Goal: Task Accomplishment & Management: Use online tool/utility

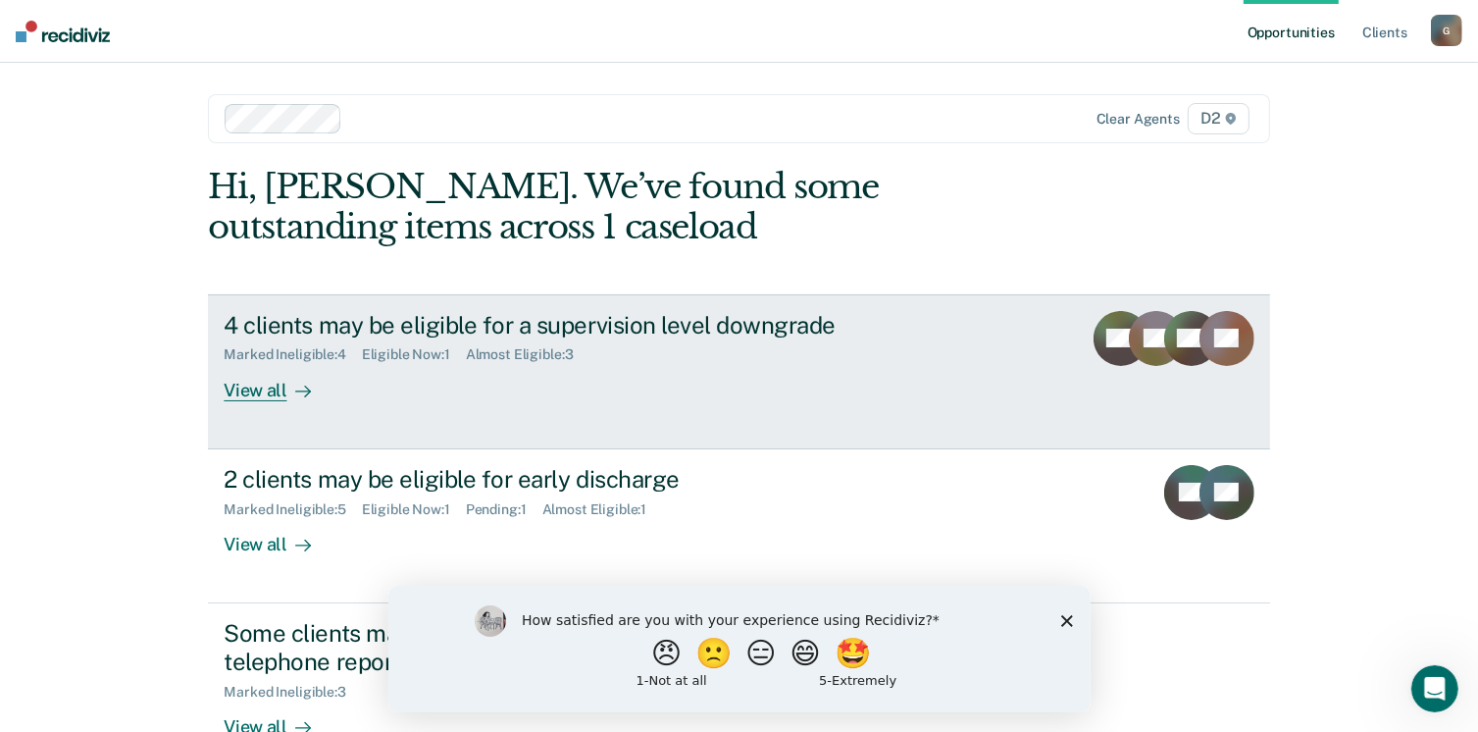
click at [240, 390] on div "View all" at bounding box center [279, 382] width 110 height 38
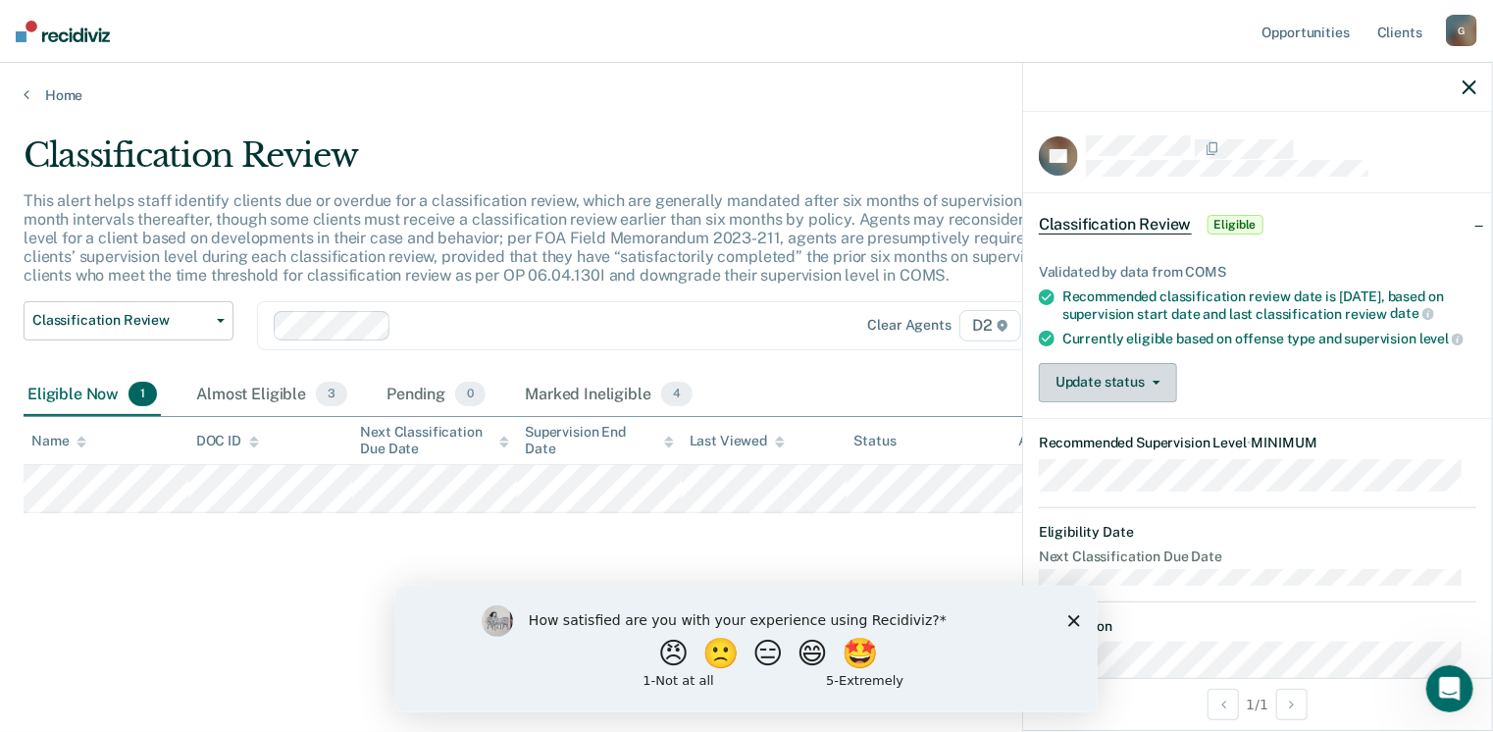
click at [1096, 402] on button "Update status" at bounding box center [1108, 382] width 138 height 39
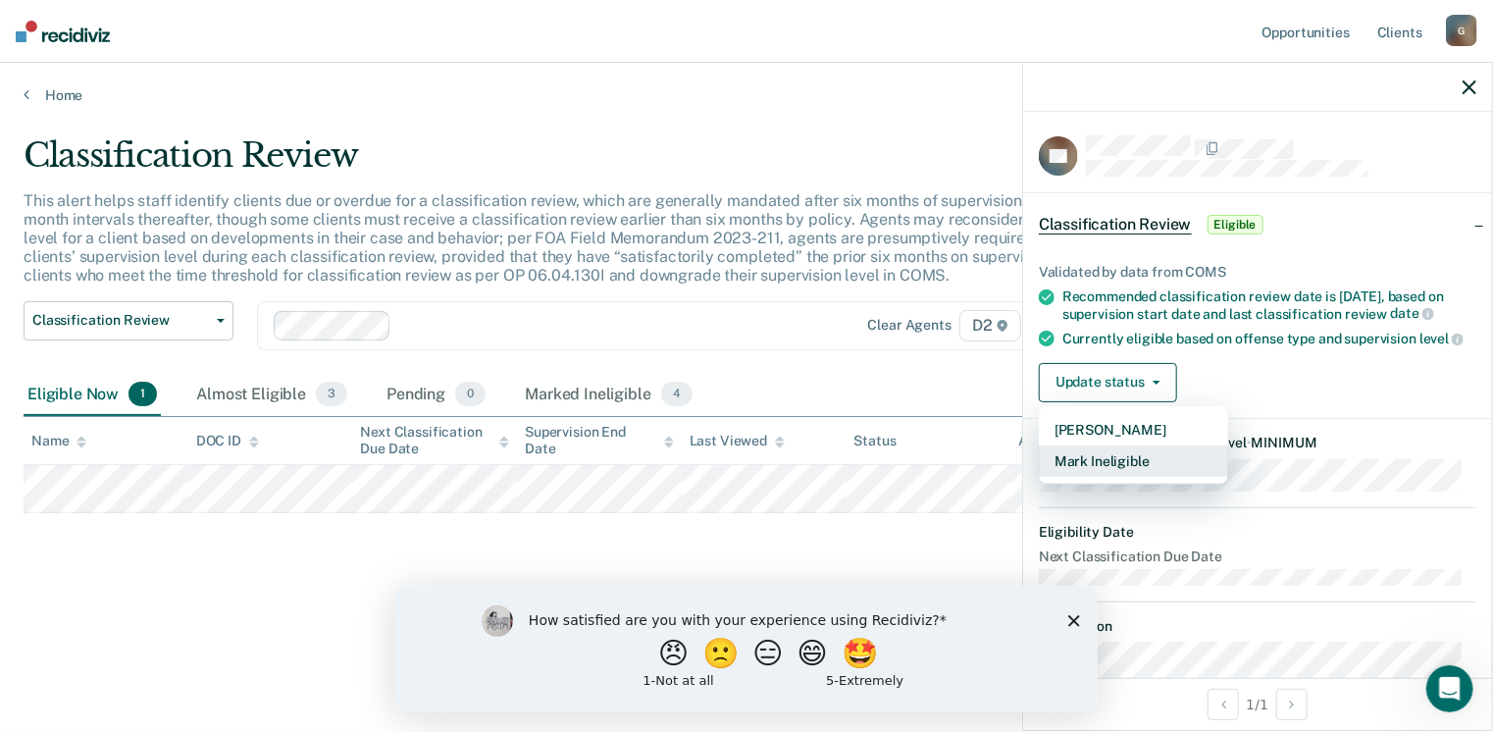
click at [1083, 473] on button "Mark Ineligible" at bounding box center [1133, 460] width 189 height 31
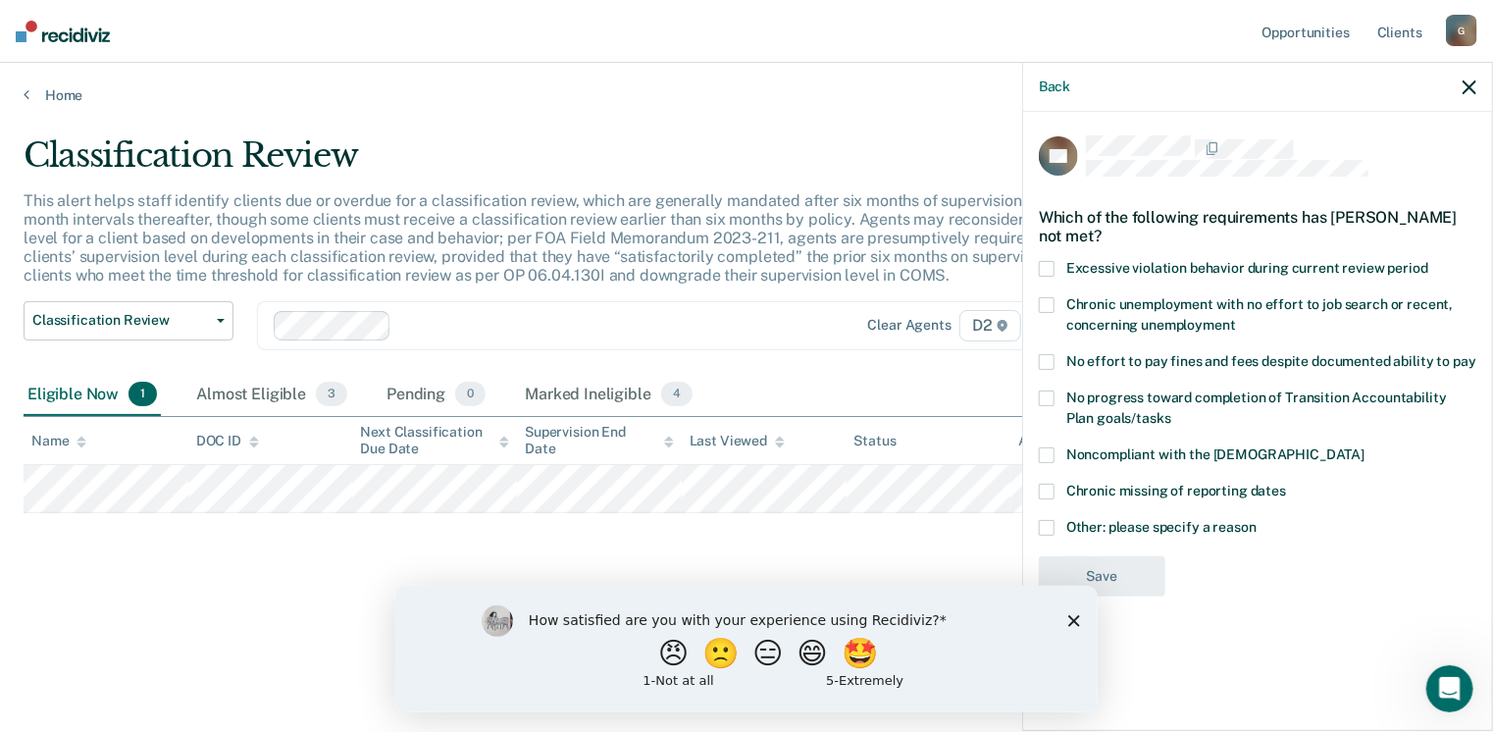
click at [1045, 364] on span at bounding box center [1047, 362] width 16 height 16
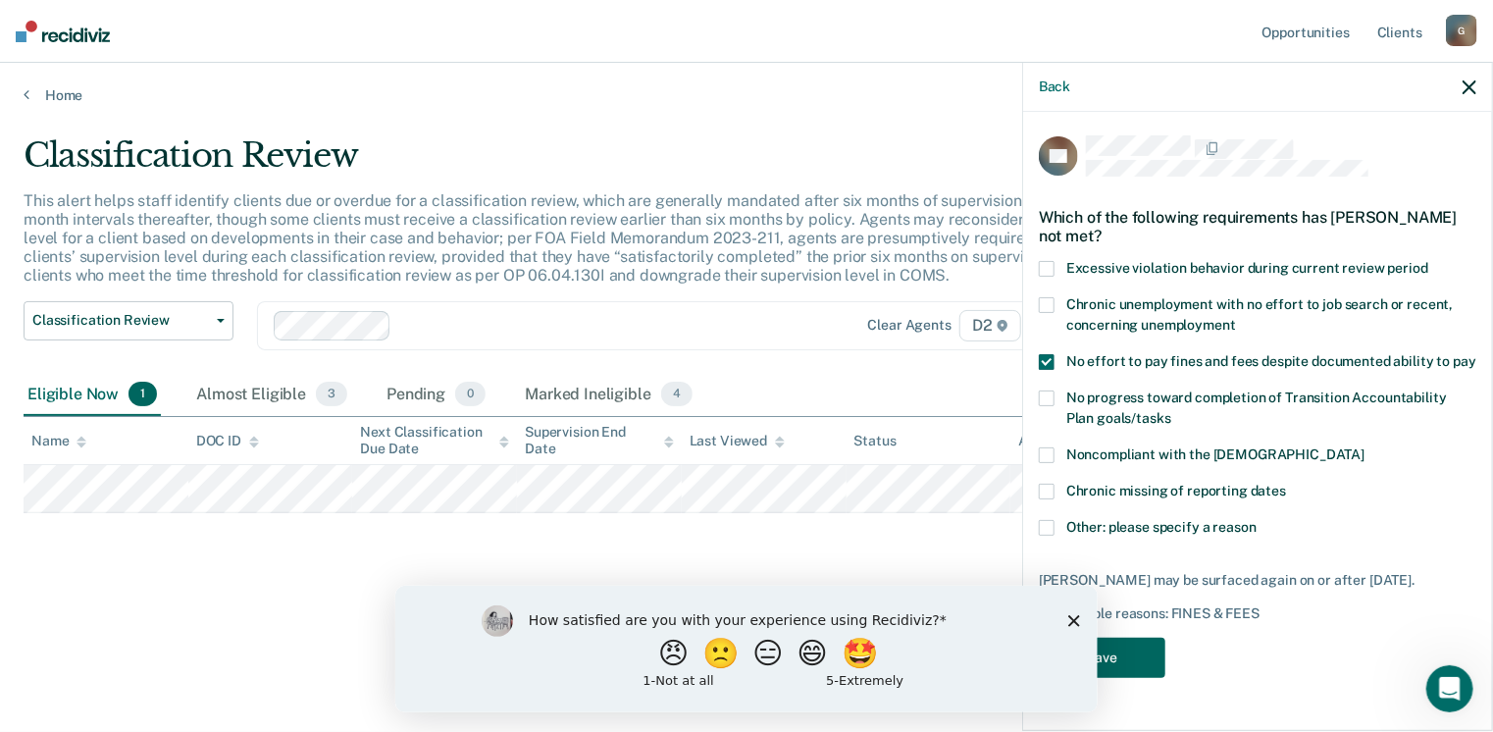
click at [1121, 654] on button "Save" at bounding box center [1102, 658] width 127 height 40
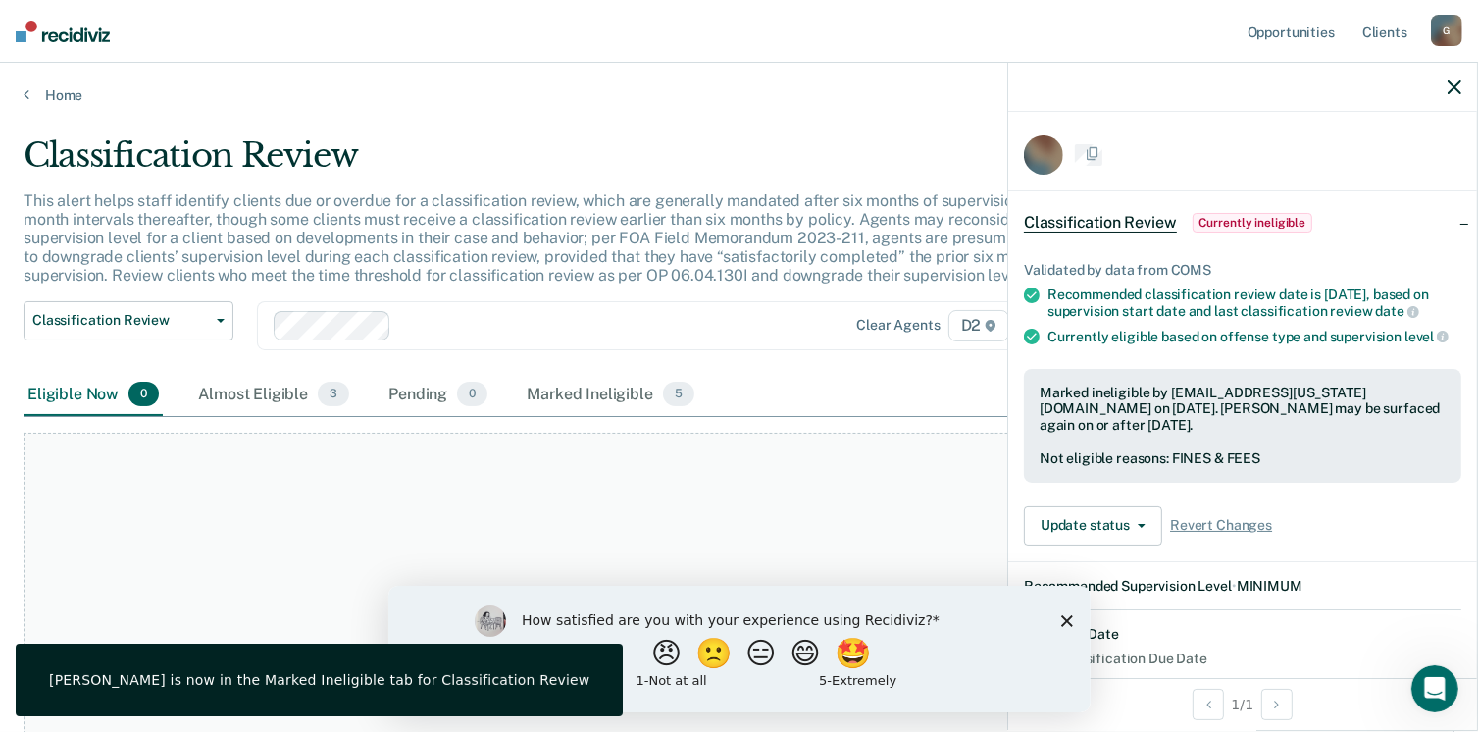
click at [1064, 619] on polygon "Close survey" at bounding box center [1067, 620] width 12 height 12
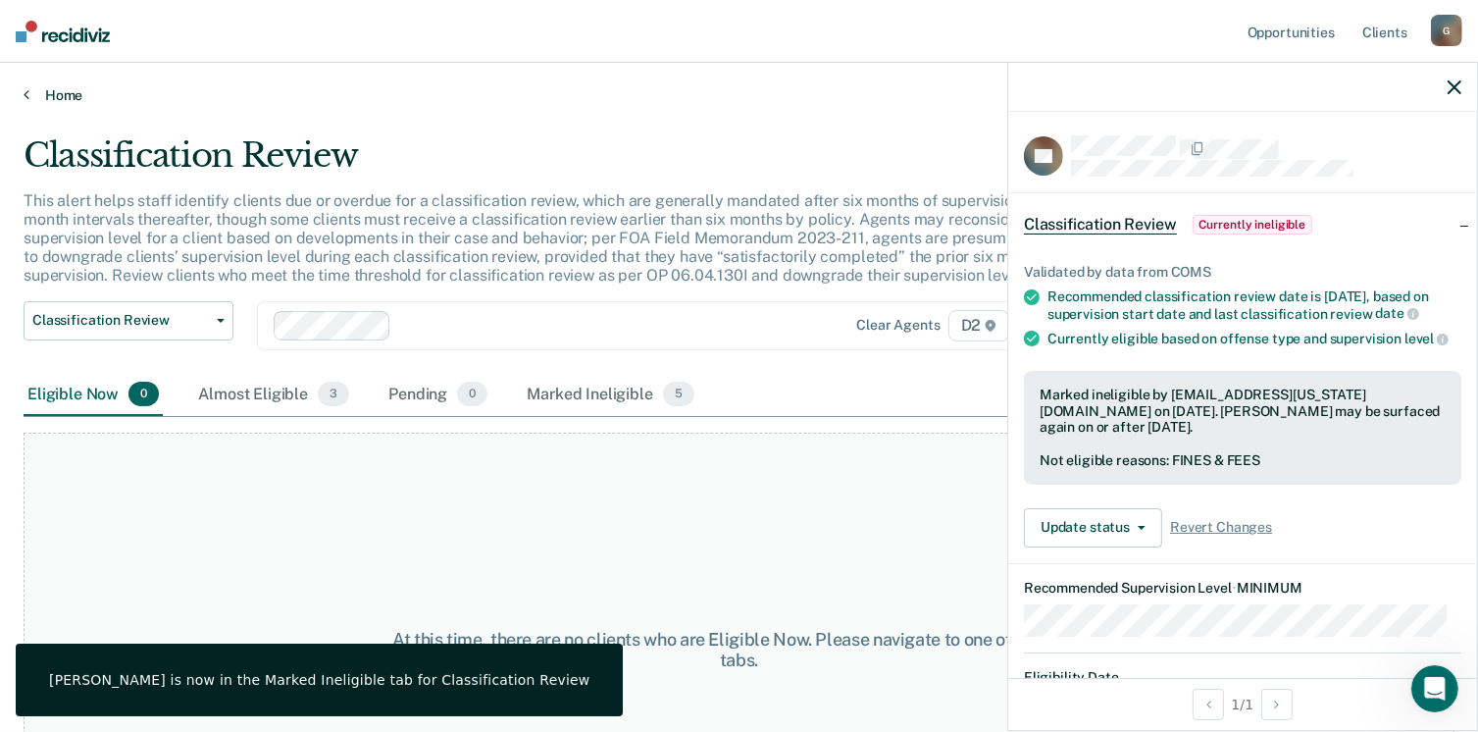
click at [59, 89] on link "Home" at bounding box center [739, 95] width 1431 height 18
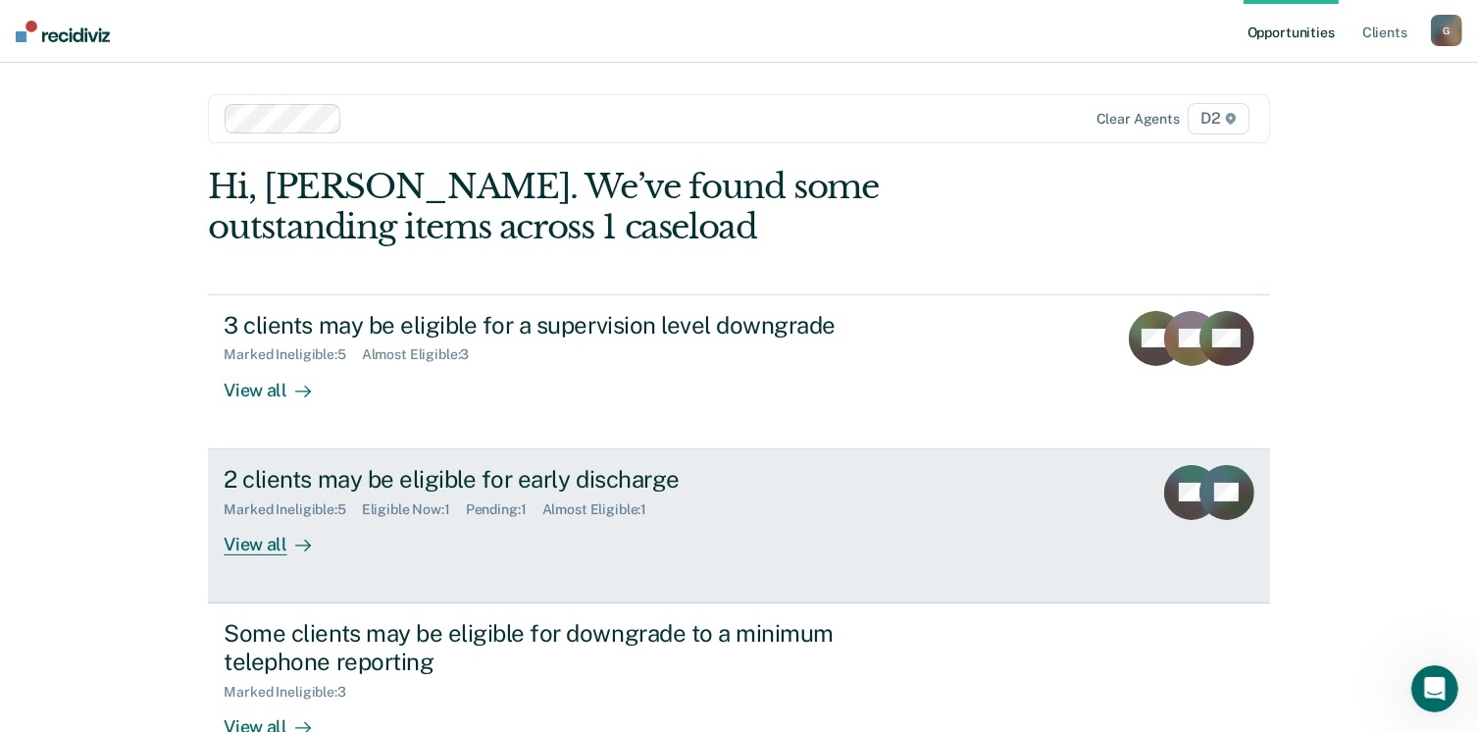
click at [251, 546] on div "View all" at bounding box center [279, 536] width 110 height 38
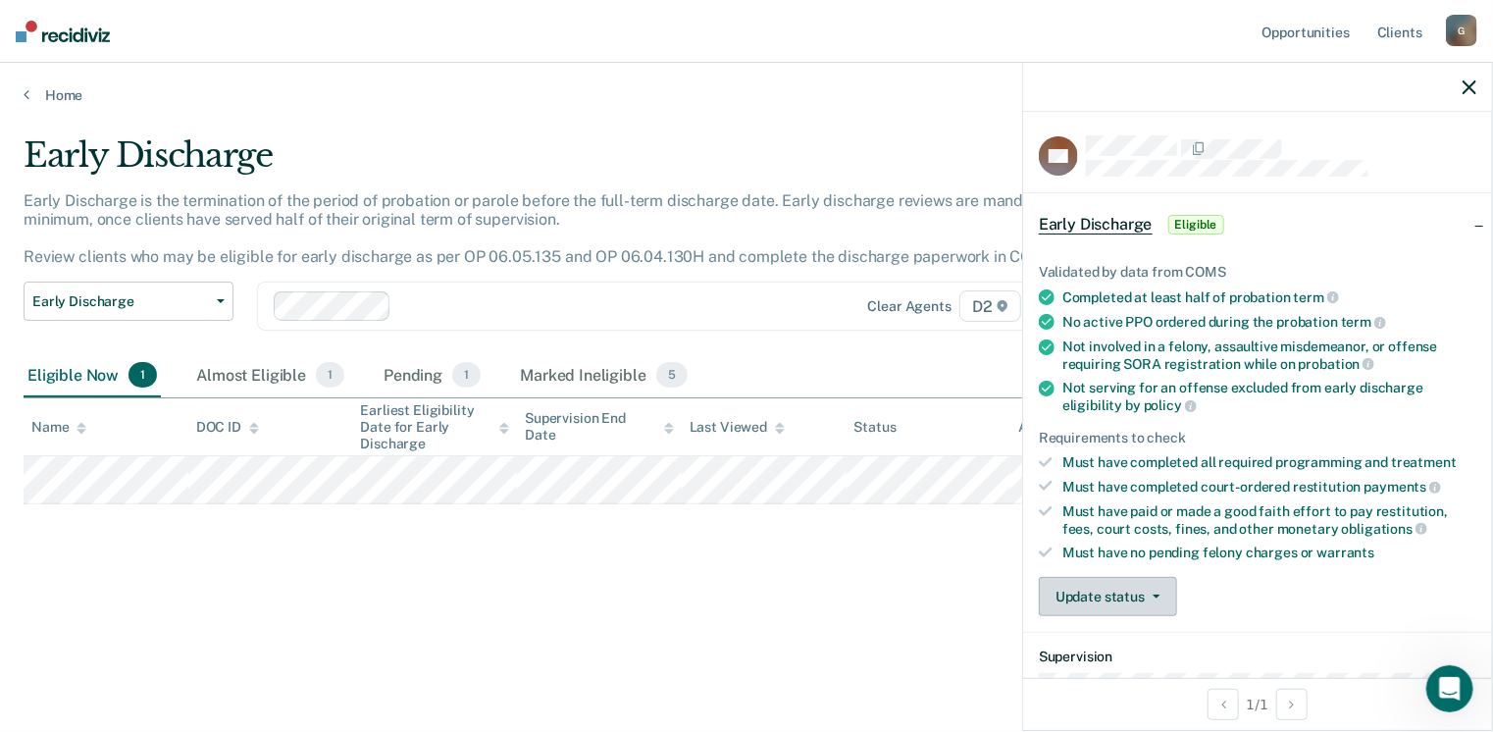
click at [1071, 582] on button "Update status" at bounding box center [1108, 596] width 138 height 39
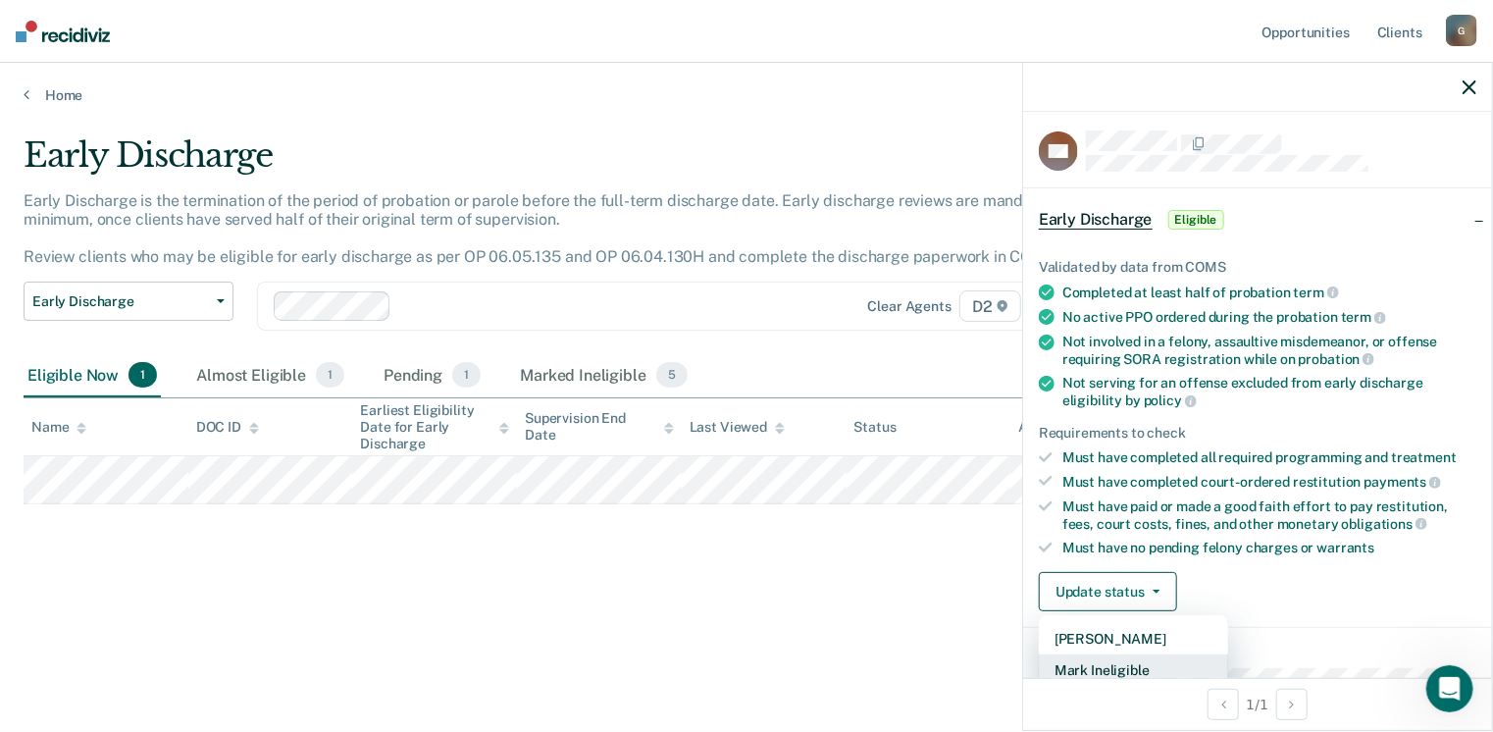
click at [1095, 666] on button "Mark Ineligible" at bounding box center [1133, 669] width 189 height 31
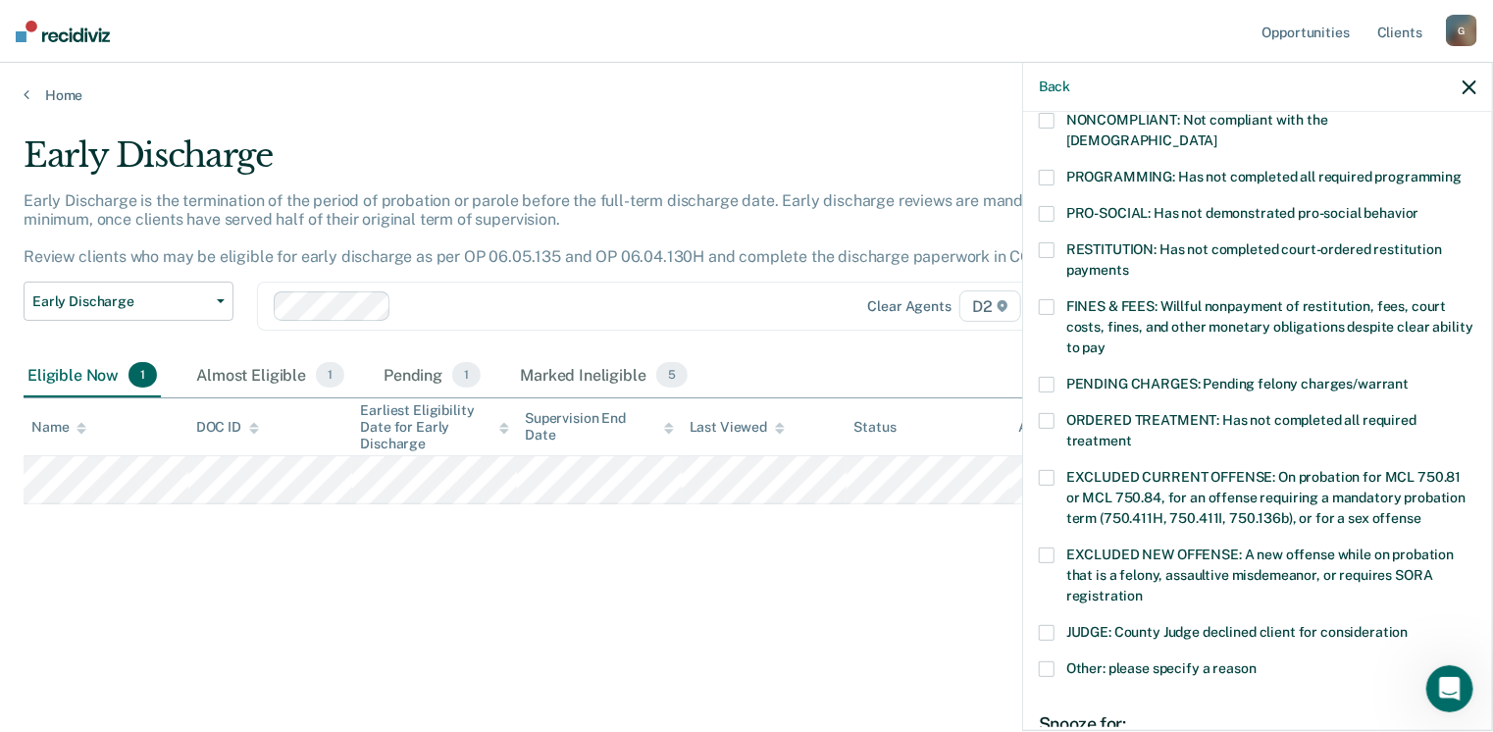
scroll to position [397, 0]
click at [1049, 660] on span at bounding box center [1047, 668] width 16 height 16
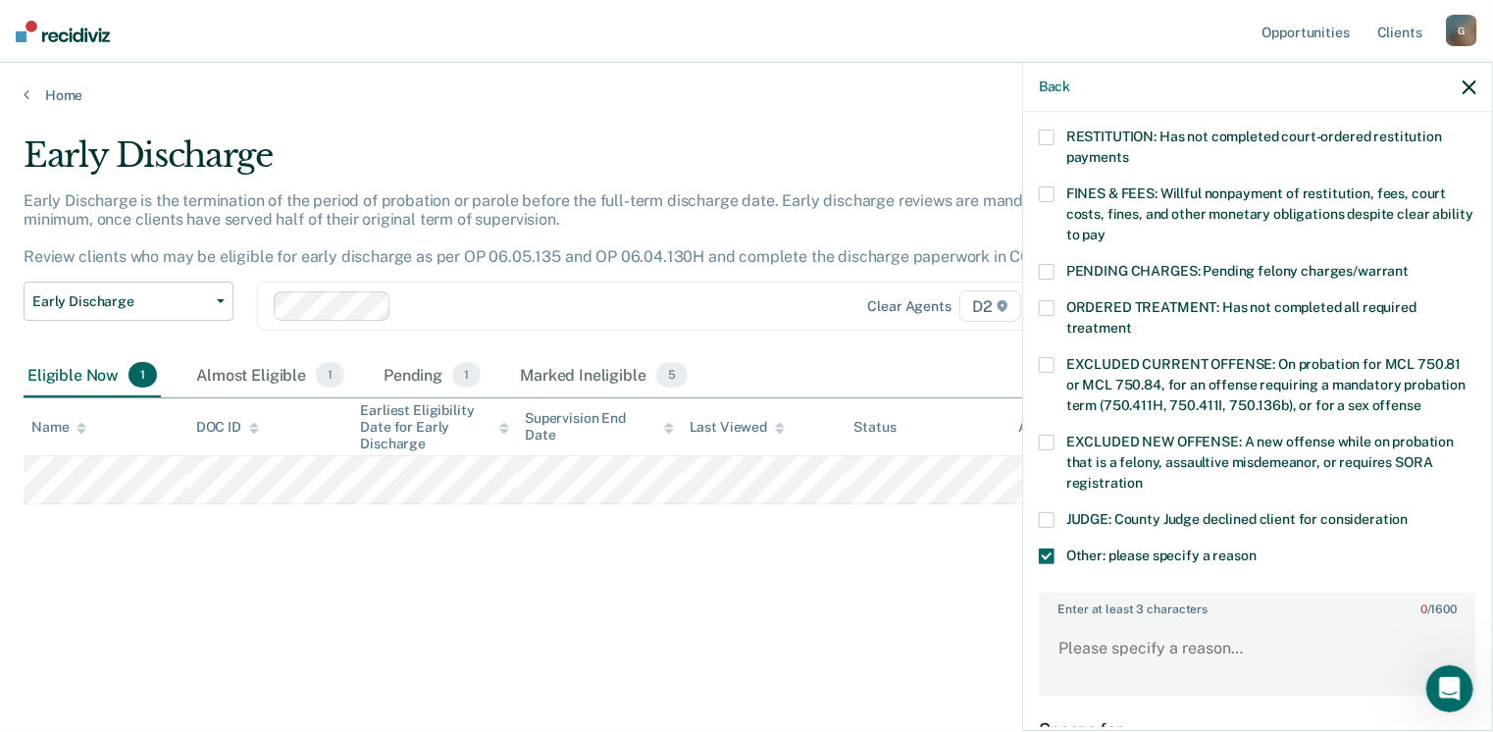
scroll to position [594, 0]
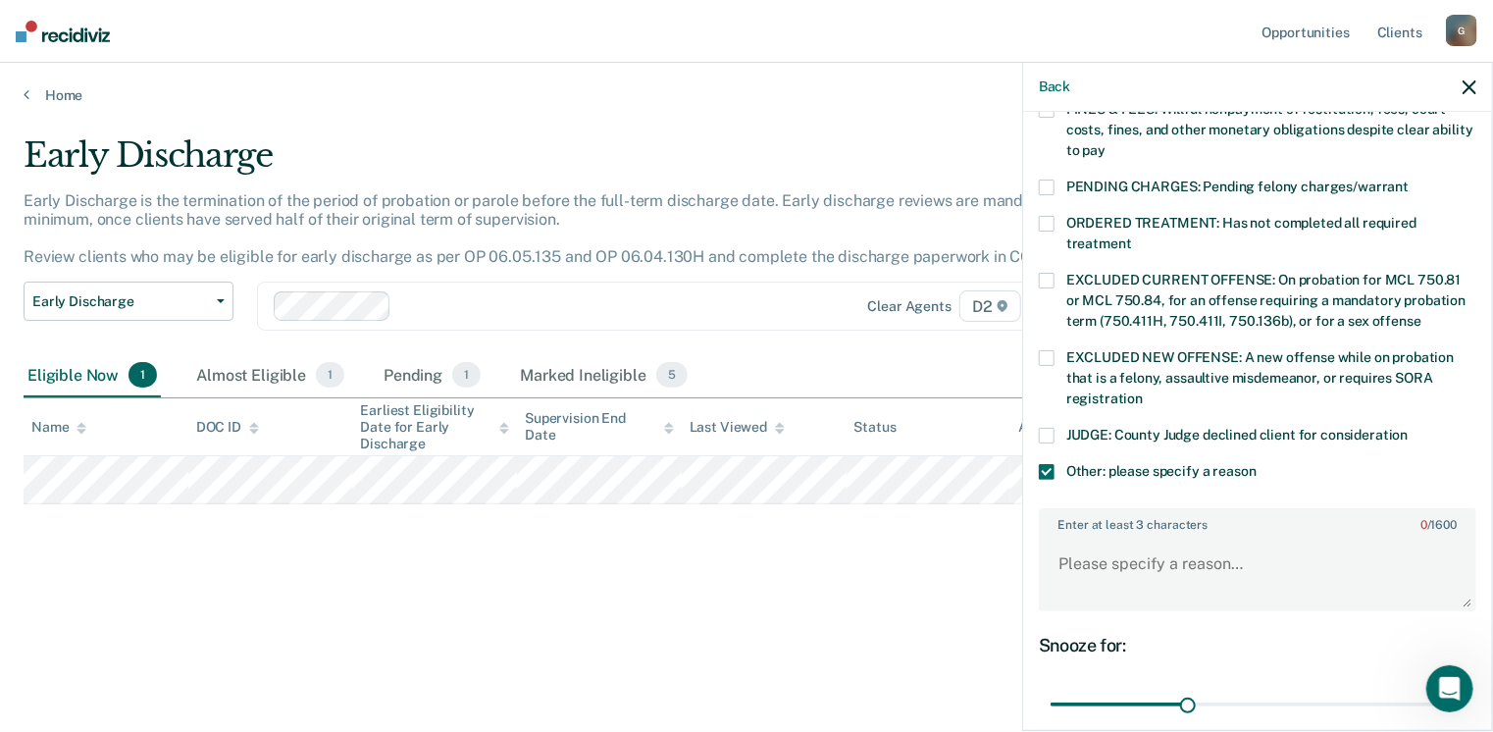
drag, startPoint x: 1191, startPoint y: 493, endPoint x: 1189, endPoint y: 505, distance: 11.9
click at [1191, 510] on label "Enter at least 3 characters 0 / 1600" at bounding box center [1258, 521] width 434 height 22
click at [1191, 537] on textarea "Enter at least 3 characters 0 / 1600" at bounding box center [1258, 573] width 434 height 73
click at [1190, 548] on textarea "Enter at least 3 characters 0 / 1600" at bounding box center [1258, 573] width 434 height 73
type textarea "Awaiting information on new misdemeanor charge P is facing."
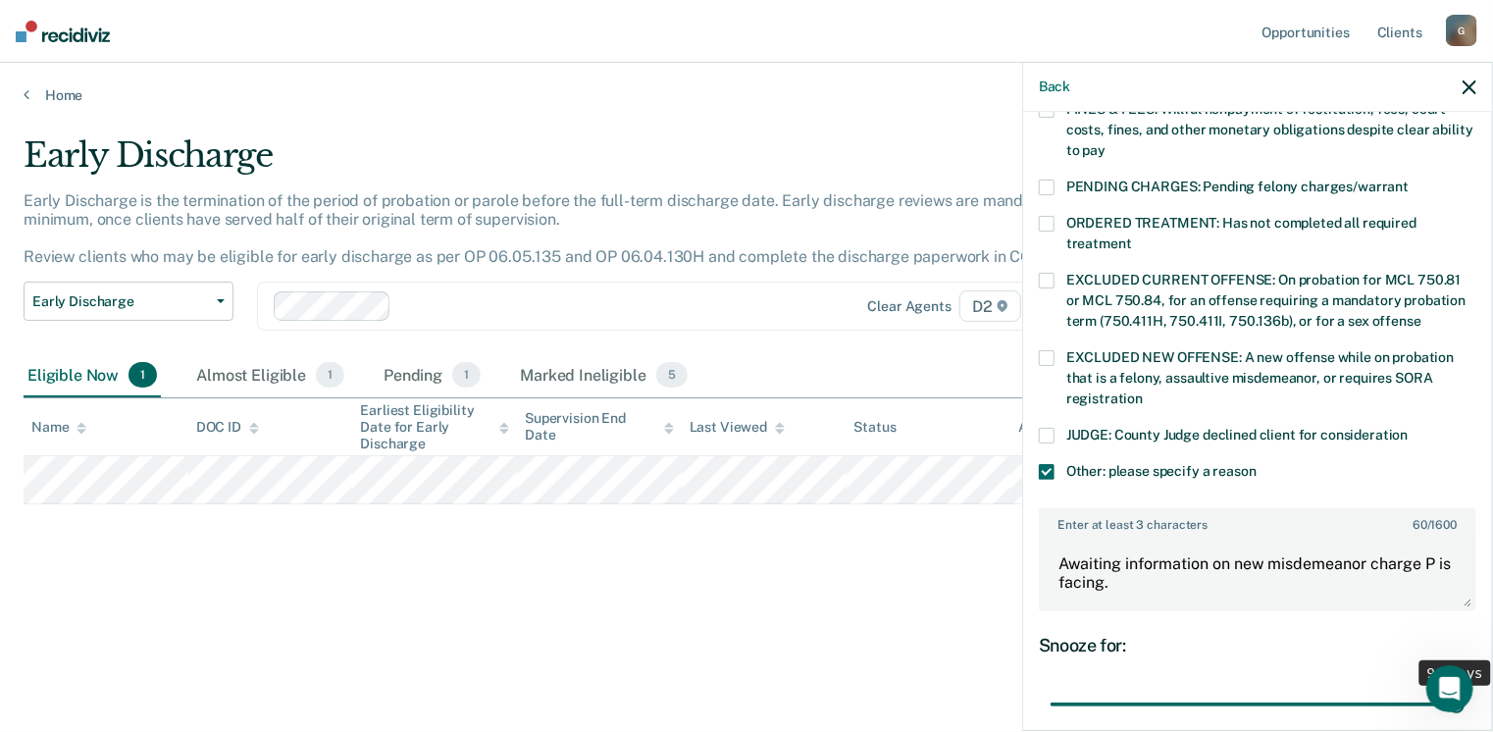
drag, startPoint x: 1182, startPoint y: 676, endPoint x: 1499, endPoint y: 664, distance: 317.1
type input "90"
click at [1465, 688] on input "range" at bounding box center [1258, 705] width 414 height 34
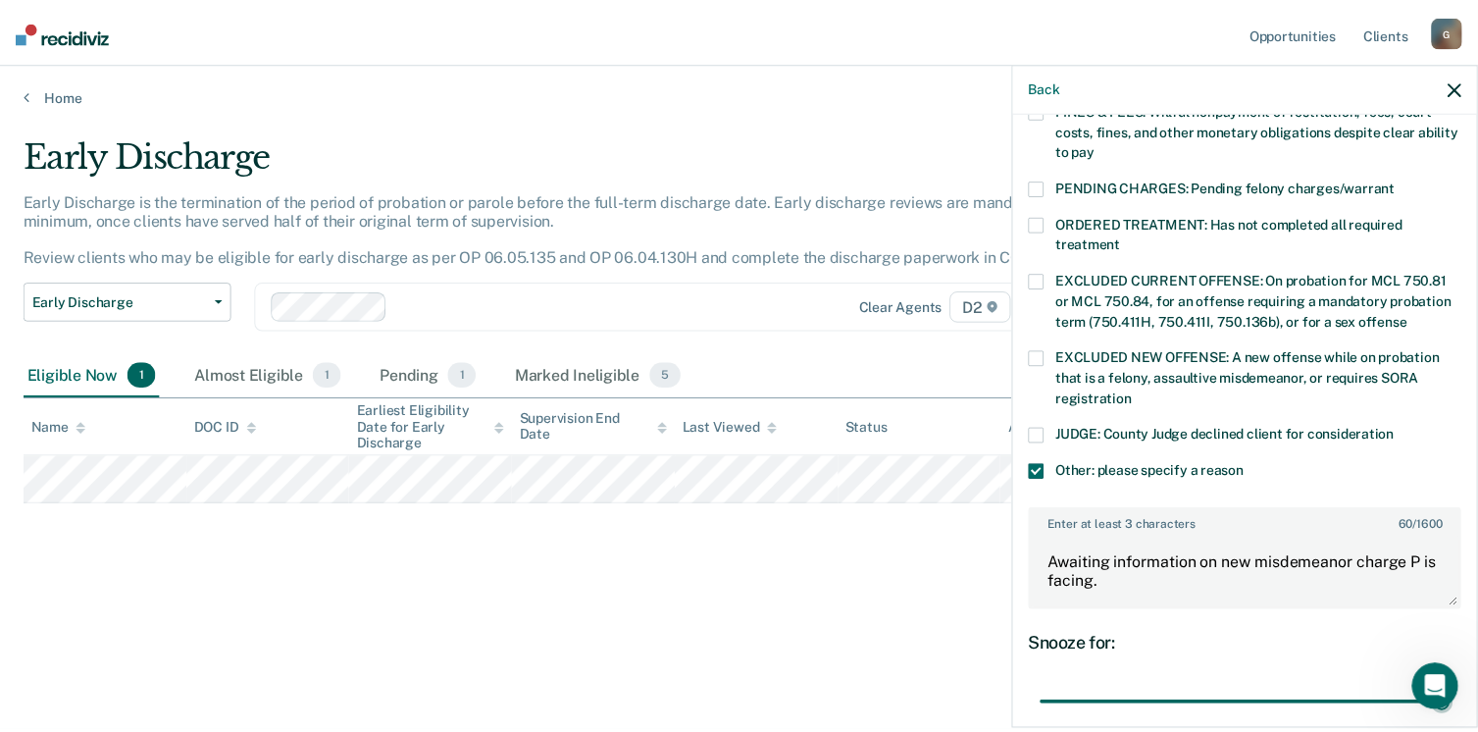
scroll to position [735, 0]
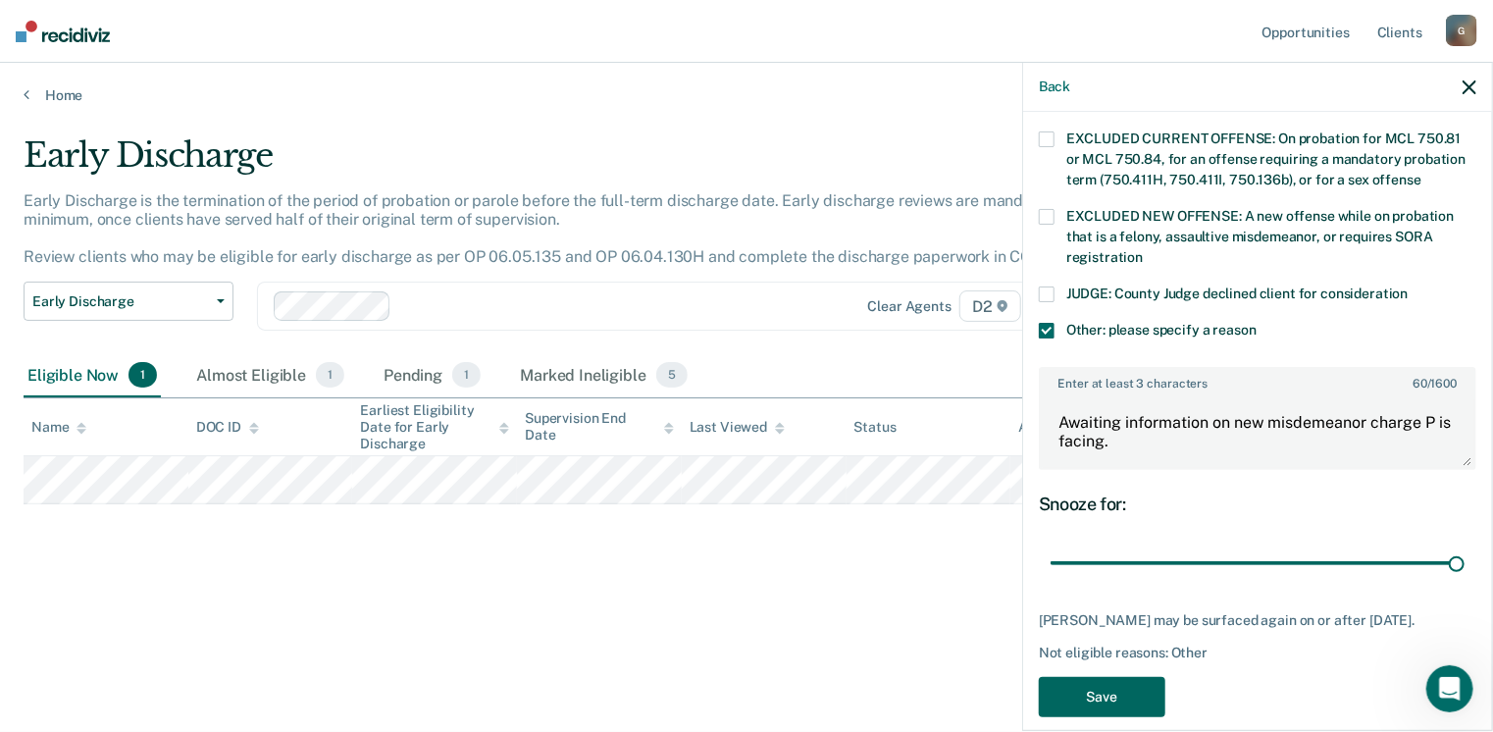
click at [1094, 677] on button "Save" at bounding box center [1102, 697] width 127 height 40
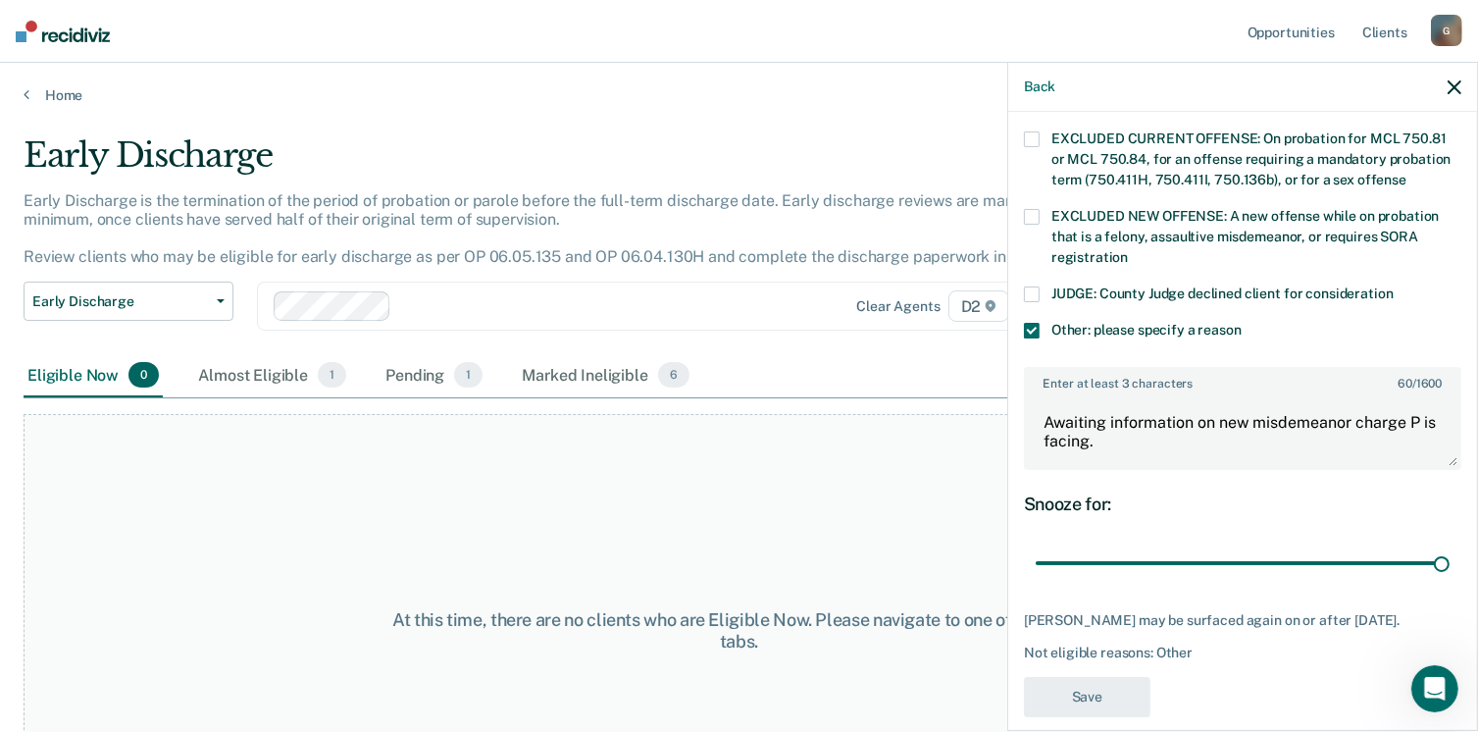
scroll to position [578, 0]
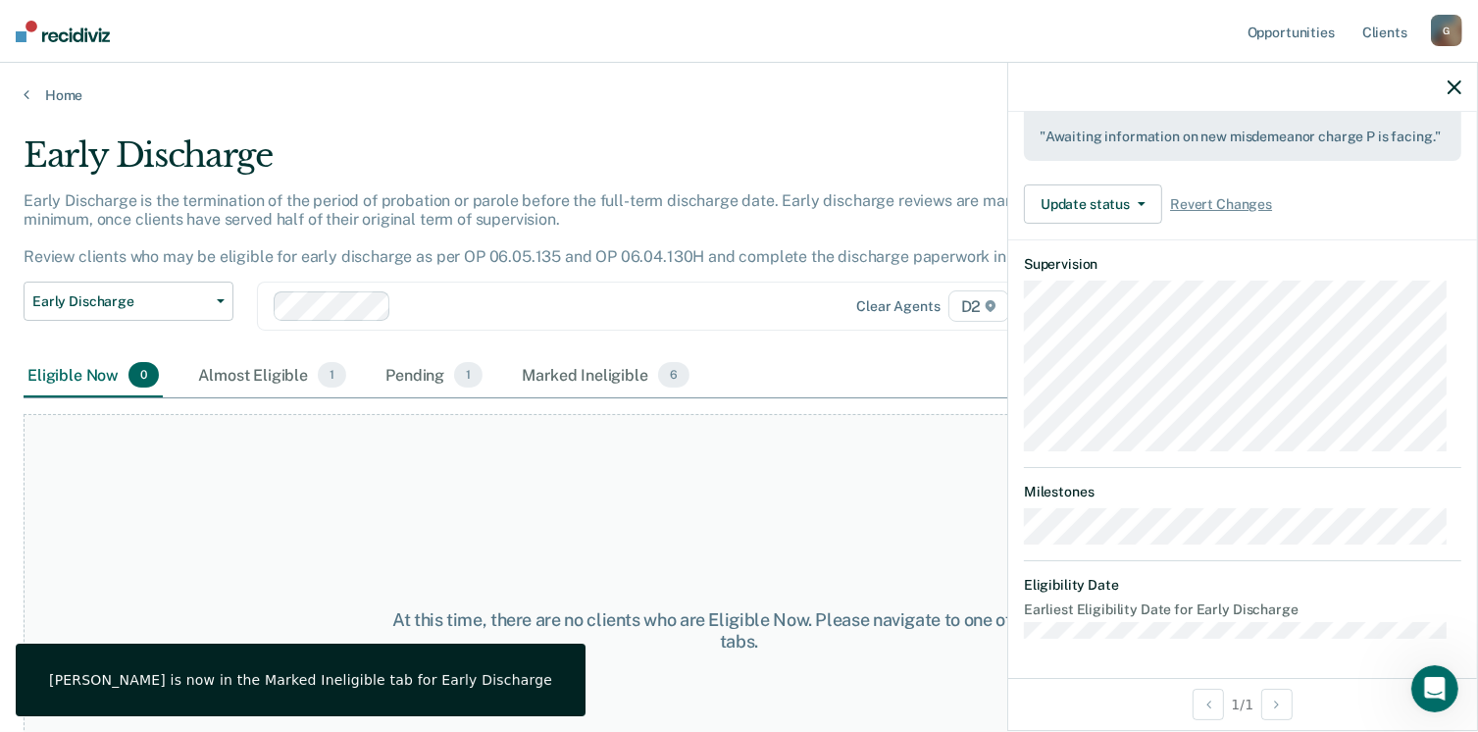
click at [1464, 82] on div at bounding box center [1243, 87] width 469 height 49
click at [1452, 84] on icon "button" at bounding box center [1455, 87] width 14 height 14
